Goal: Transaction & Acquisition: Download file/media

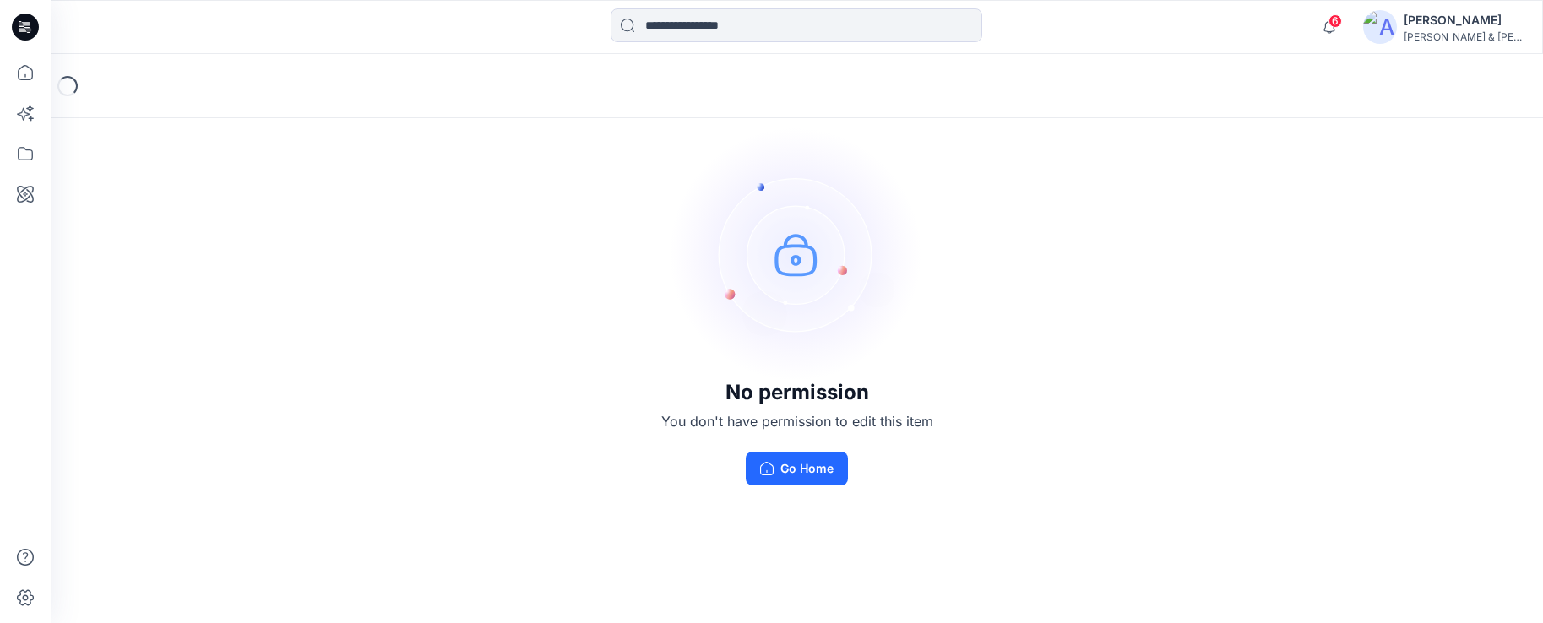
click at [68, 84] on div "Loading..." at bounding box center [68, 85] width 22 height 22
click at [14, 74] on icon at bounding box center [25, 72] width 37 height 37
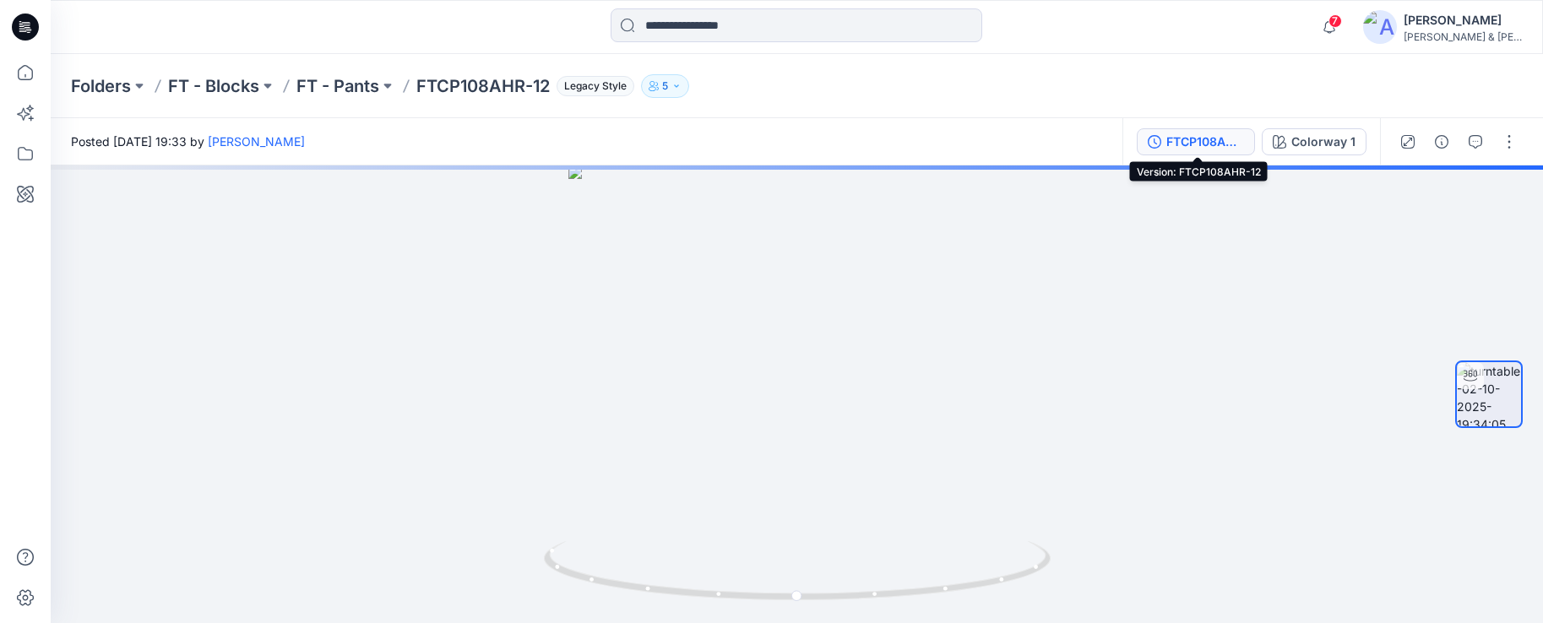
click at [1216, 148] on div "FTCP108AHR-12" at bounding box center [1205, 142] width 78 height 19
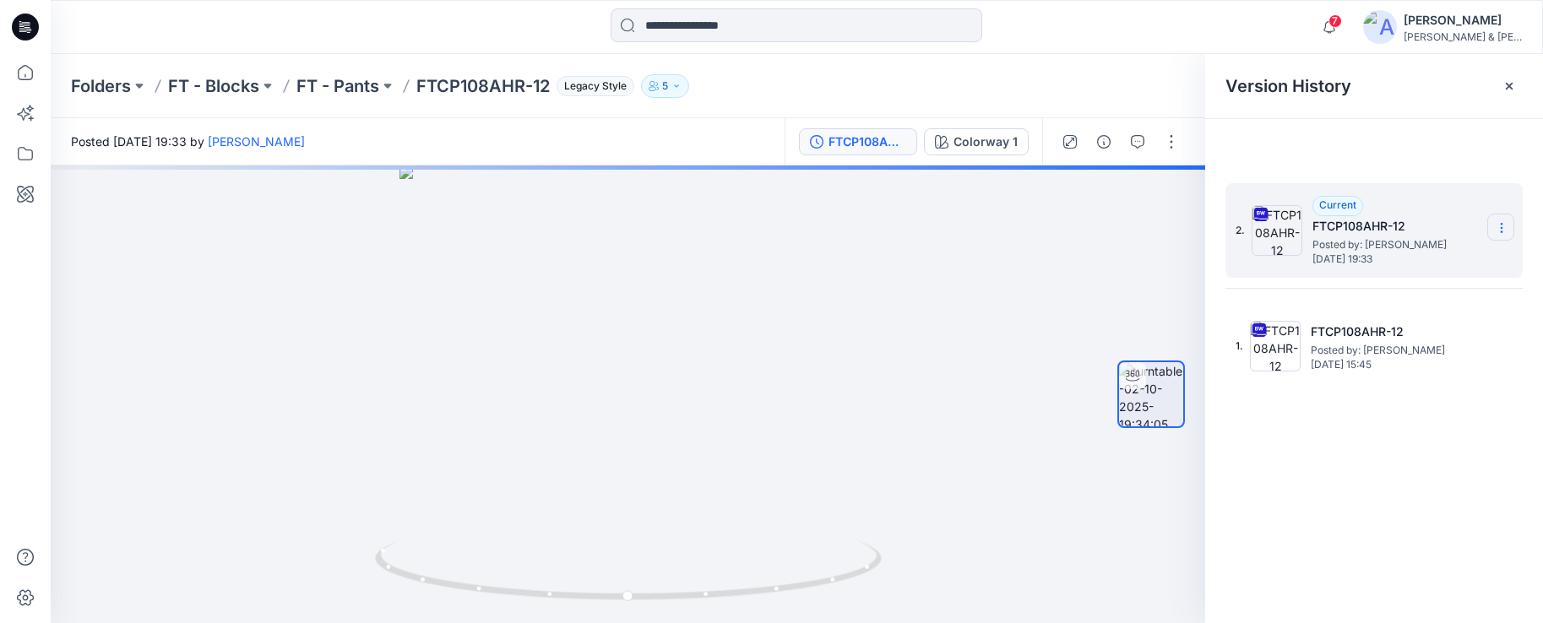
click at [1502, 235] on section at bounding box center [1500, 227] width 27 height 27
click at [1448, 261] on span "Download Source BW File" at bounding box center [1417, 261] width 142 height 20
